Goal: Browse casually: Explore the website without a specific task or goal

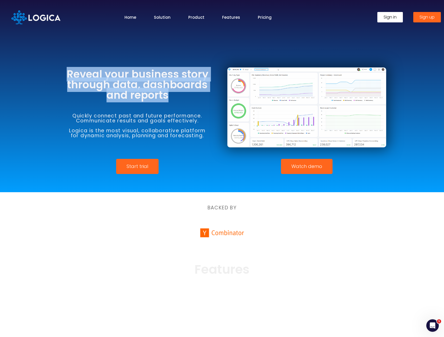
drag, startPoint x: 46, startPoint y: 75, endPoint x: 193, endPoint y: 97, distance: 148.6
click at [186, 96] on section "Reveal your business story through data, dashboards and reports Quickly connect…" at bounding box center [222, 96] width 444 height 192
click at [193, 97] on h3 "Reveal your business story through data, dashboards and reports" at bounding box center [137, 84] width 159 height 31
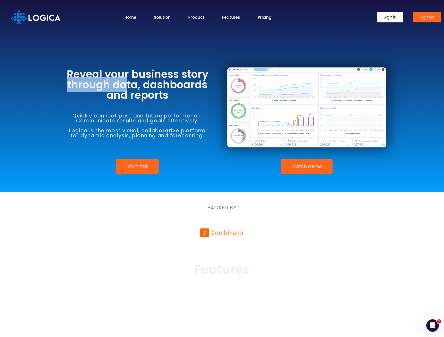
drag, startPoint x: 69, startPoint y: 77, endPoint x: 166, endPoint y: 91, distance: 97.7
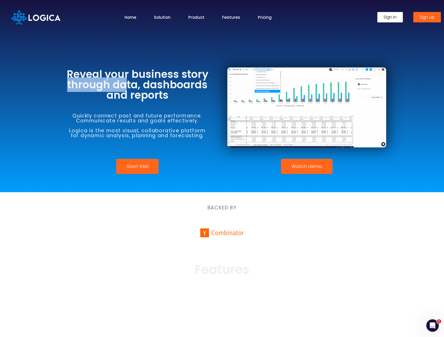
click at [148, 89] on h3 "Reveal your business story through data, dashboards and reports" at bounding box center [137, 84] width 159 height 31
drag, startPoint x: 166, startPoint y: 91, endPoint x: 188, endPoint y: 99, distance: 22.8
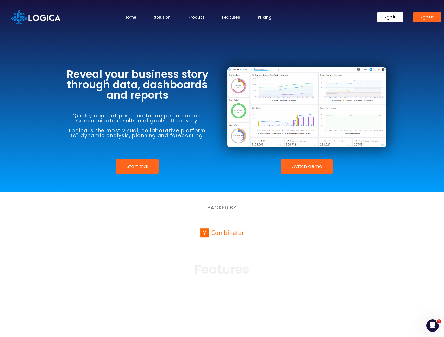
click at [166, 91] on h3 "Reveal your business story through data, dashboards and reports" at bounding box center [137, 84] width 159 height 31
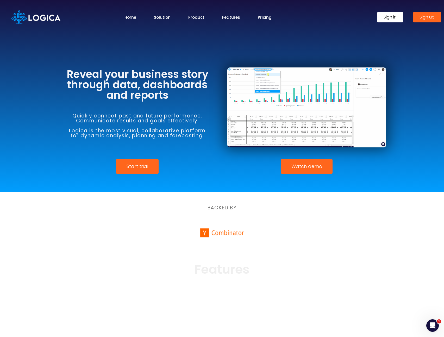
drag, startPoint x: 143, startPoint y: 91, endPoint x: 73, endPoint y: 73, distance: 71.9
click at [72, 73] on h3 "Reveal your business story through data, dashboards and reports" at bounding box center [137, 84] width 159 height 31
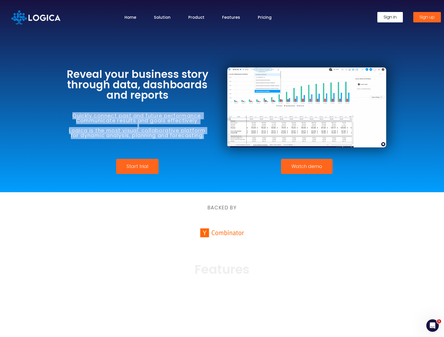
drag, startPoint x: 71, startPoint y: 108, endPoint x: 227, endPoint y: 146, distance: 160.6
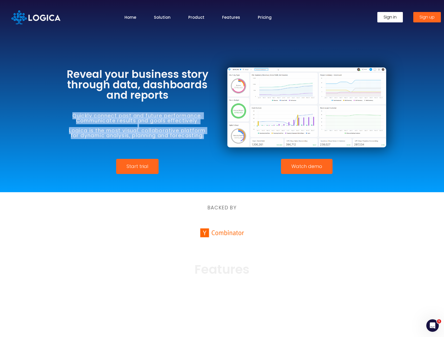
click at [215, 146] on div "Quickly connect past and future performance. Communicate results and goals effe…" at bounding box center [137, 125] width 159 height 51
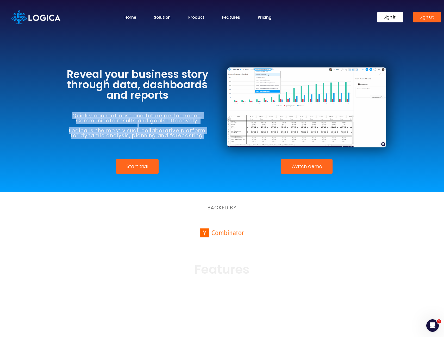
click at [234, 145] on img at bounding box center [307, 108] width 159 height 80
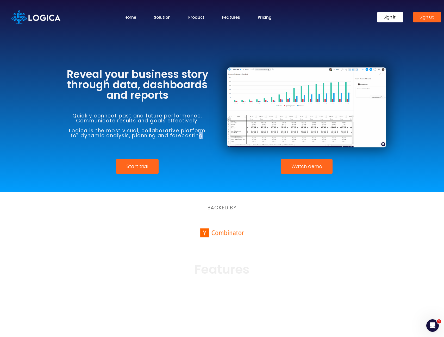
drag, startPoint x: 201, startPoint y: 135, endPoint x: 211, endPoint y: 136, distance: 9.7
click at [202, 136] on h6 "Quickly connect past and future performance. Communicate results and goals effe…" at bounding box center [137, 125] width 159 height 25
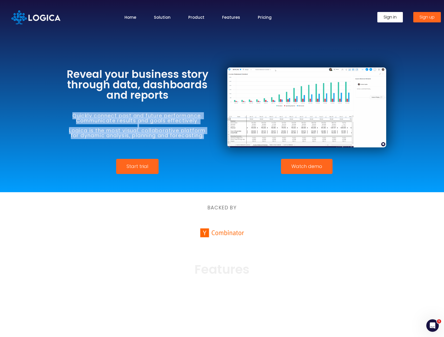
drag, startPoint x: 211, startPoint y: 136, endPoint x: 71, endPoint y: 109, distance: 142.3
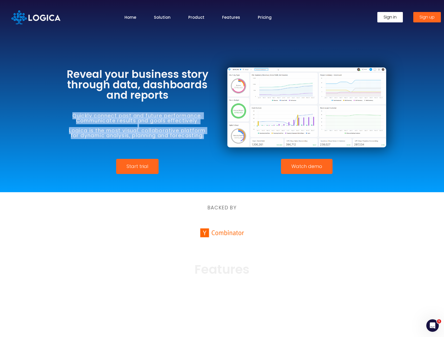
click at [71, 109] on div "Quickly connect past and future performance. Communicate results and goals effe…" at bounding box center [137, 125] width 159 height 51
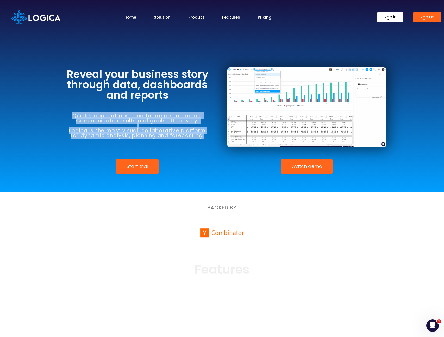
click at [71, 109] on div "Quickly connect past and future performance. Communicate results and goals effe…" at bounding box center [137, 125] width 159 height 51
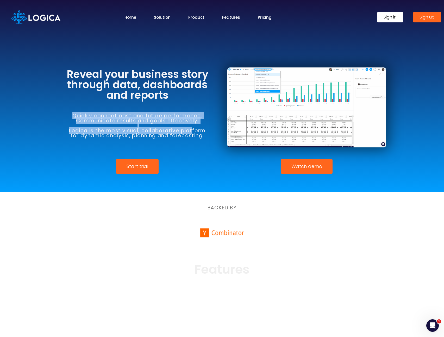
drag, startPoint x: 75, startPoint y: 110, endPoint x: 203, endPoint y: 129, distance: 128.8
click at [193, 127] on div "Quickly connect past and future performance. Communicate results and goals effe…" at bounding box center [137, 125] width 159 height 51
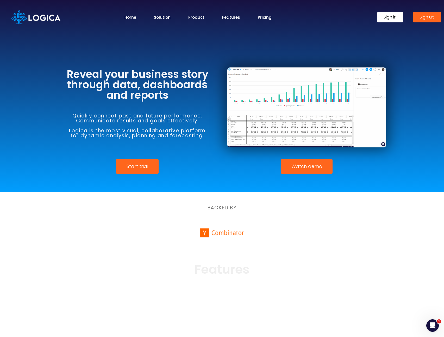
click at [203, 129] on h6 "Quickly connect past and future performance. Communicate results and goals effe…" at bounding box center [137, 125] width 159 height 25
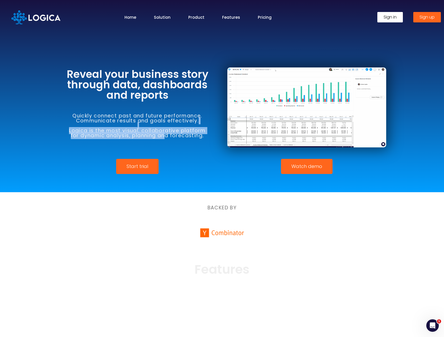
drag, startPoint x: 89, startPoint y: 128, endPoint x: 181, endPoint y: 134, distance: 91.7
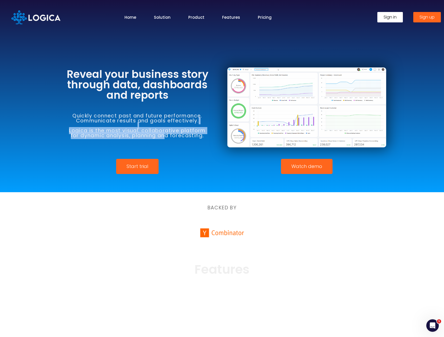
click at [178, 134] on h6 "Quickly connect past and future performance. Communicate results and goals effe…" at bounding box center [137, 125] width 159 height 25
click at [181, 134] on h6 "Quickly connect past and future performance. Communicate results and goals effe…" at bounding box center [137, 125] width 159 height 25
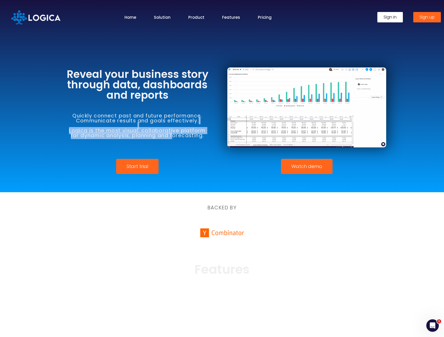
drag, startPoint x: 96, startPoint y: 131, endPoint x: 183, endPoint y: 140, distance: 87.2
click at [174, 138] on h6 "Quickly connect past and future performance. Communicate results and goals effe…" at bounding box center [137, 125] width 159 height 25
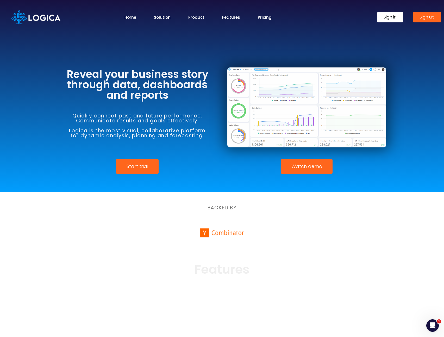
click at [183, 140] on div "Quickly connect past and future performance. Communicate results and goals effe…" at bounding box center [137, 125] width 159 height 51
